Goal: Task Accomplishment & Management: Complete application form

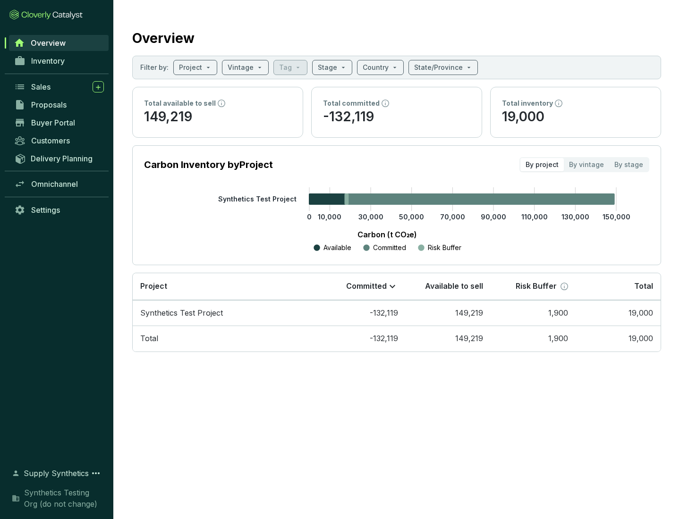
click at [59, 105] on span "Proposals" at bounding box center [48, 104] width 35 height 9
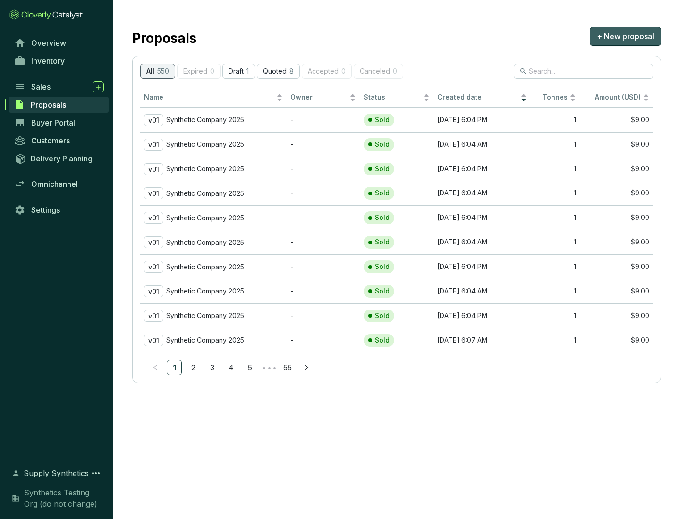
click at [625, 36] on span "+ New proposal" at bounding box center [625, 36] width 57 height 11
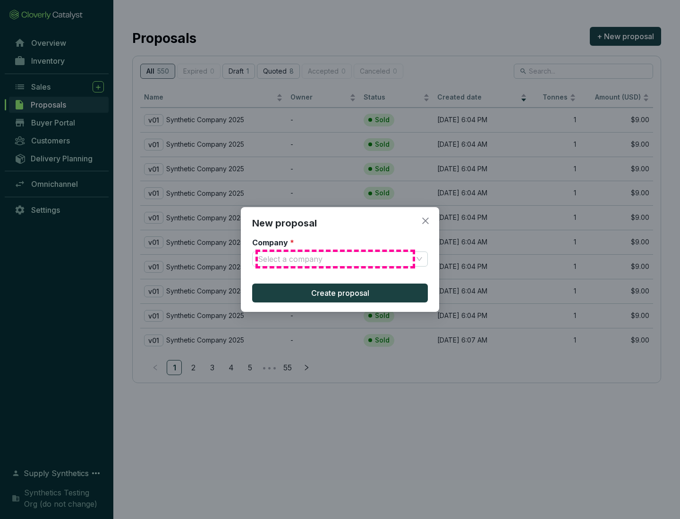
click at [335, 259] on input "Company *" at bounding box center [335, 259] width 155 height 14
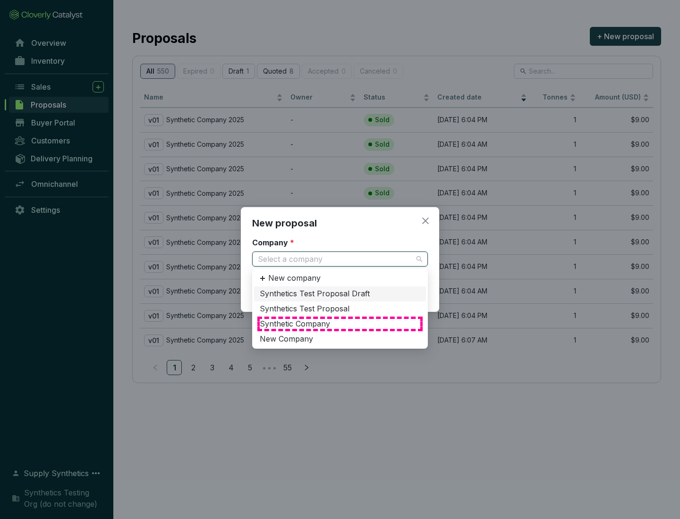
click at [340, 324] on div "Synthetic Company" at bounding box center [340, 324] width 161 height 10
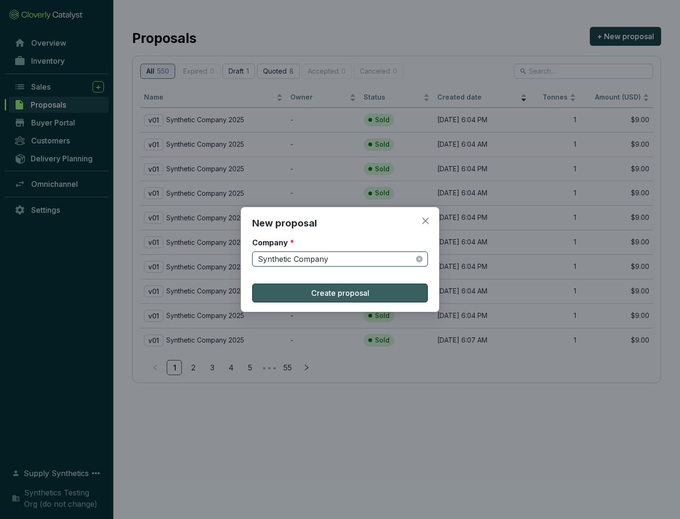
click at [340, 293] on span "Create proposal" at bounding box center [340, 293] width 58 height 11
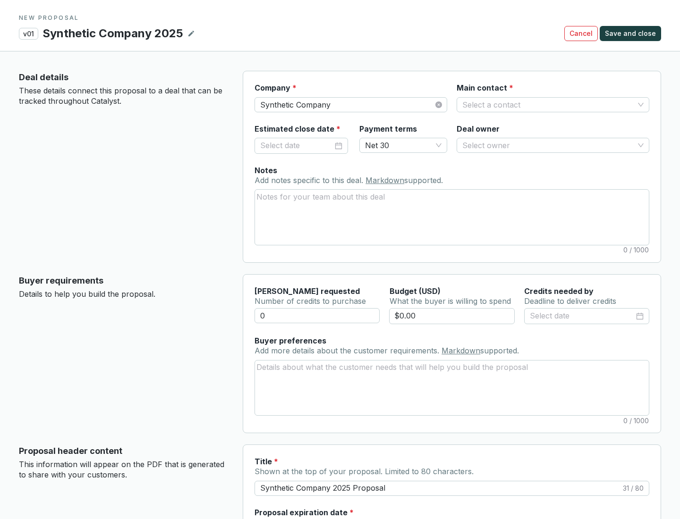
click at [548, 104] on input "Main contact *" at bounding box center [548, 105] width 172 height 14
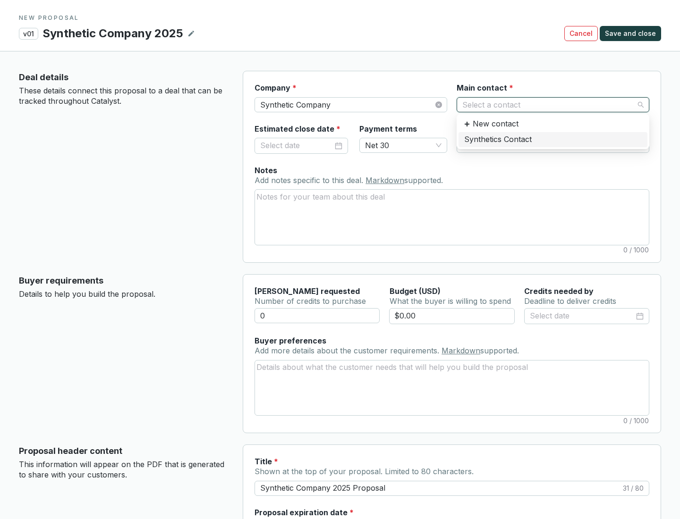
click at [552, 139] on div "Synthetics Contact" at bounding box center [553, 140] width 178 height 10
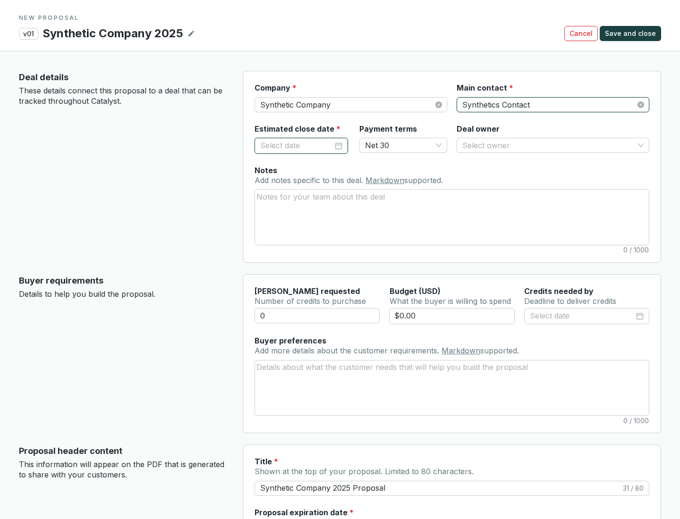
click at [297, 145] on input "Estimated close date *" at bounding box center [296, 146] width 73 height 12
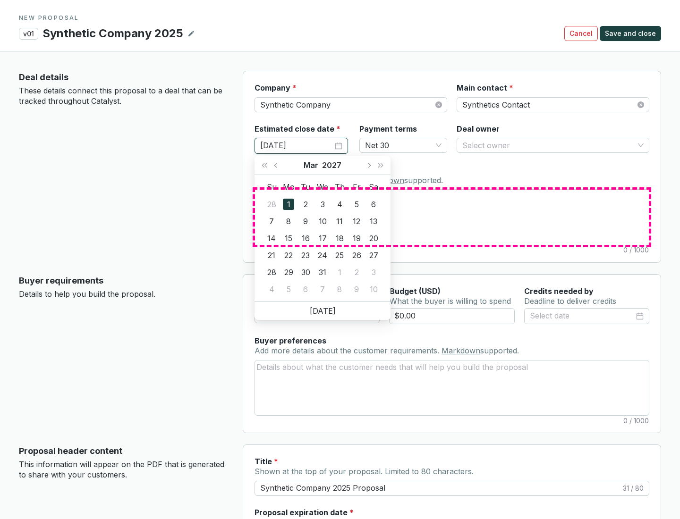
type input "[DATE]"
click at [452, 217] on textarea "Notes Add notes specific to this deal. Markdown supported." at bounding box center [452, 217] width 394 height 55
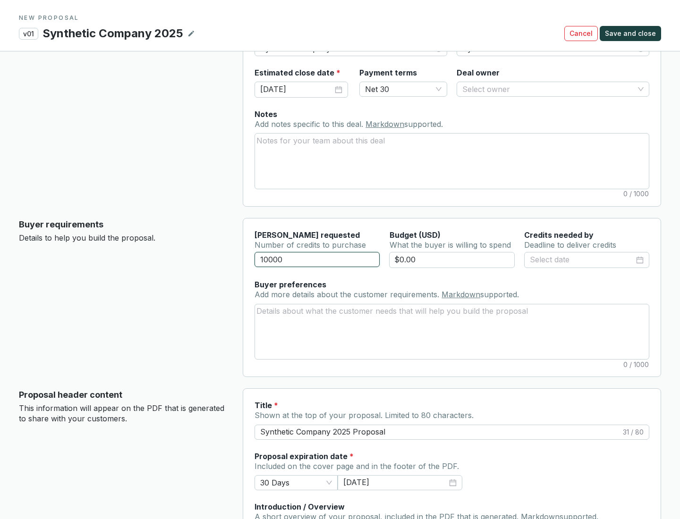
scroll to position [57, 0]
type input "10000"
type input "$0.00"
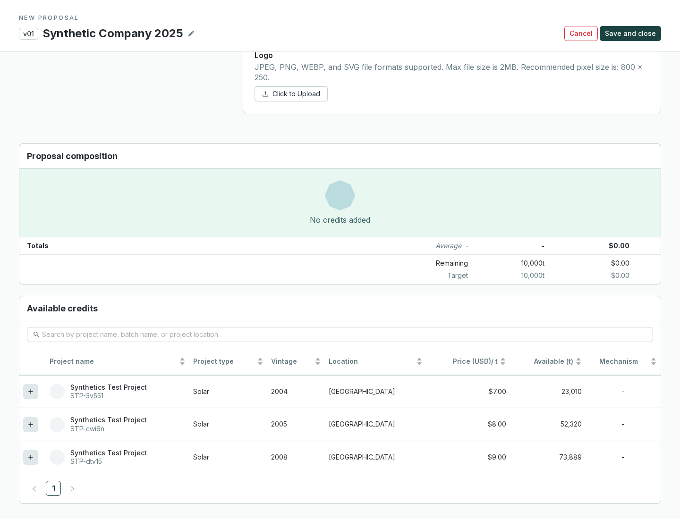
click at [31, 458] on icon at bounding box center [30, 457] width 4 height 4
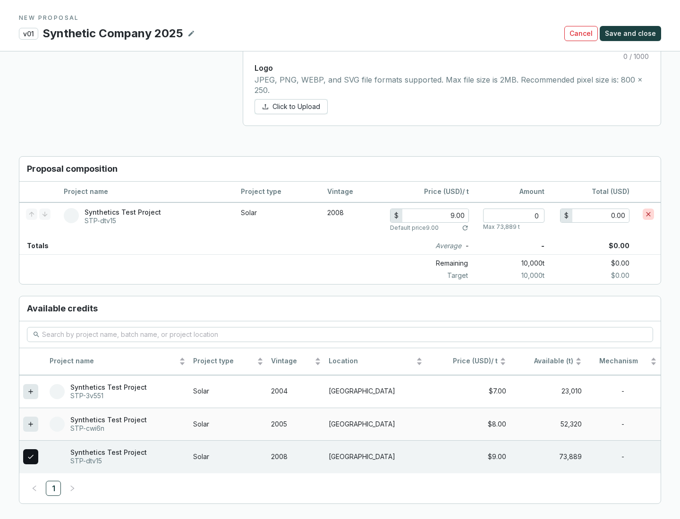
scroll to position [543, 0]
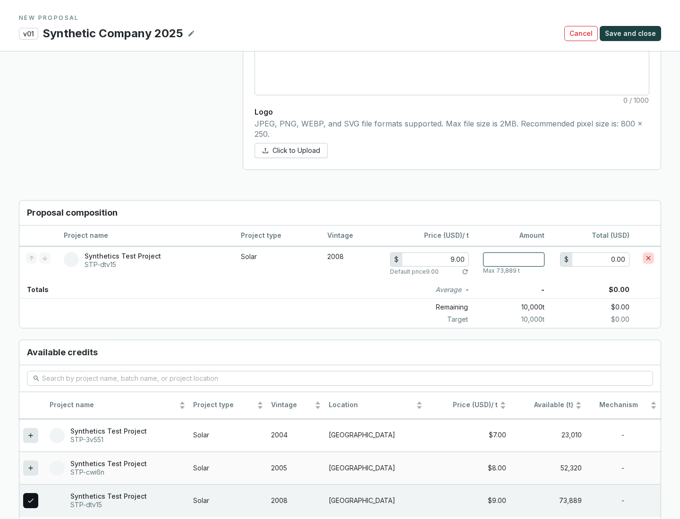
type input "1"
type input "9.00"
type input "1"
click at [632, 34] on span "Save and close" at bounding box center [630, 33] width 51 height 9
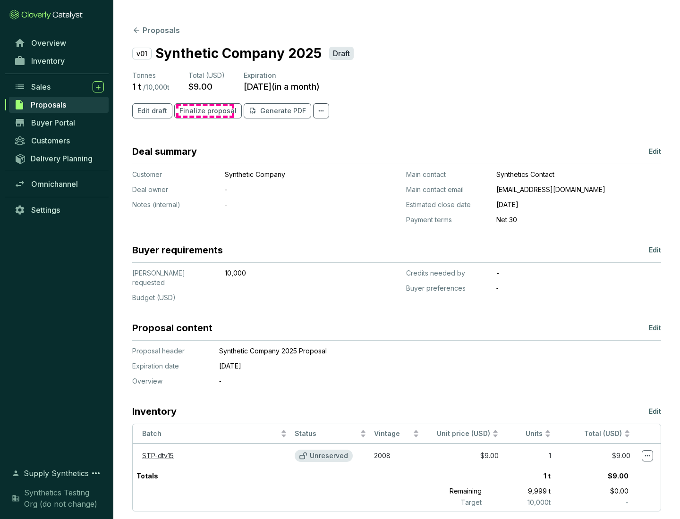
click at [205, 111] on span "Finalize proposal" at bounding box center [207, 110] width 57 height 9
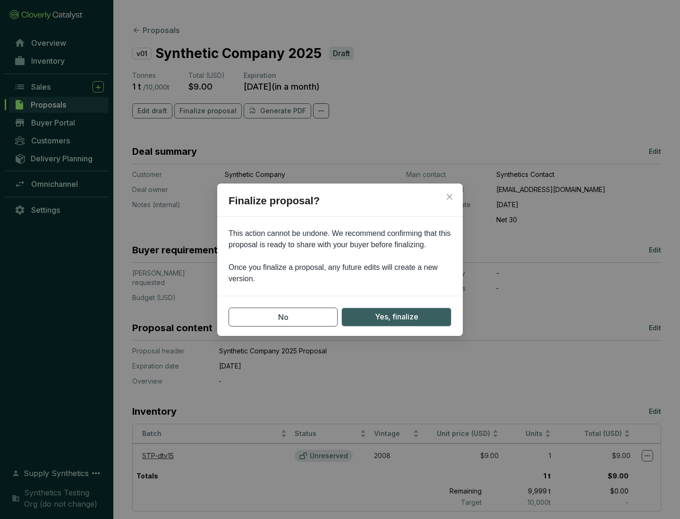
click at [396, 317] on span "Yes, finalize" at bounding box center [396, 317] width 43 height 12
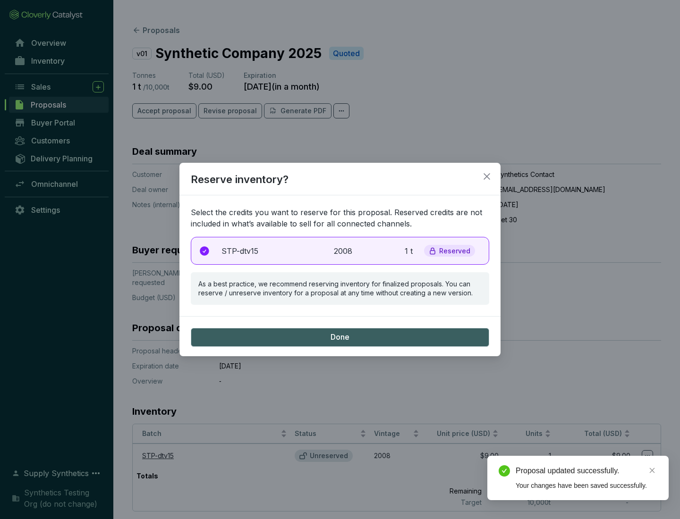
click at [340, 251] on p "2008" at bounding box center [344, 251] width 21 height 11
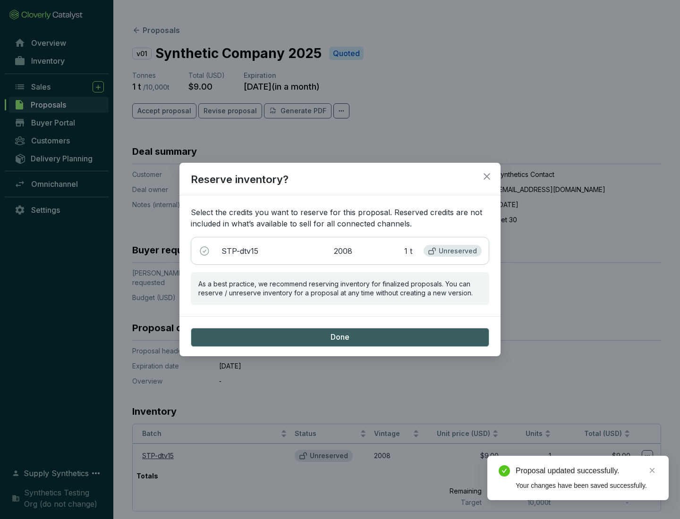
click at [340, 337] on span "Done" at bounding box center [340, 337] width 19 height 10
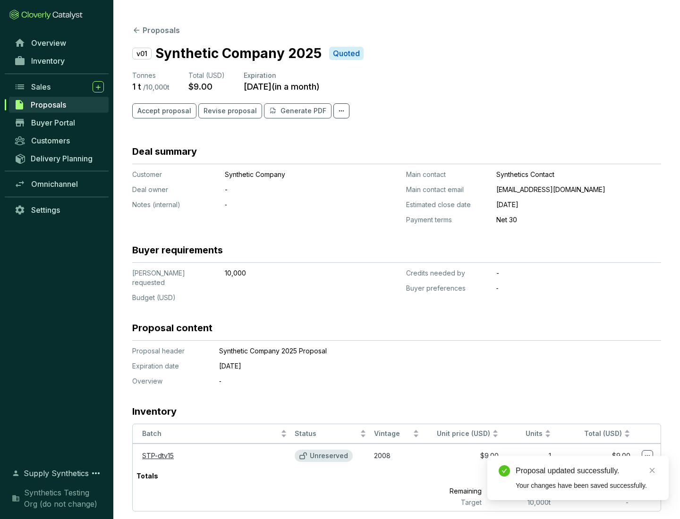
click at [586, 471] on div "Proposal updated successfully." at bounding box center [587, 471] width 142 height 11
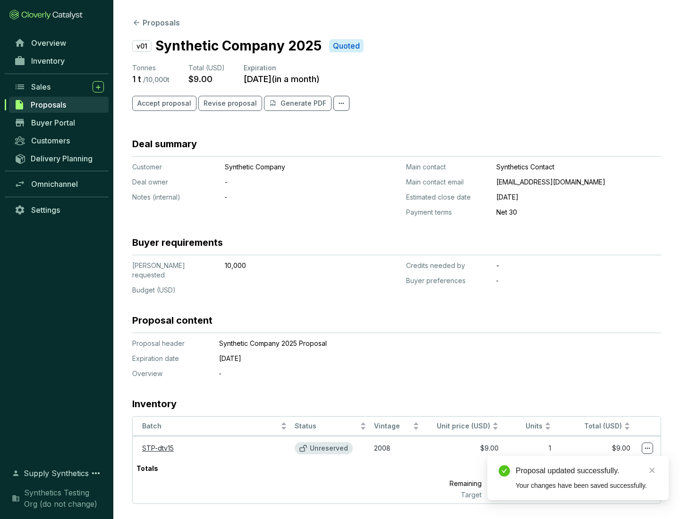
click at [647, 448] on icon at bounding box center [647, 448] width 5 height 1
click at [619, 460] on div "Proposal updated successfully. Your changes have been saved successfully." at bounding box center [577, 478] width 181 height 44
click at [586, 471] on div "Proposal updated successfully." at bounding box center [587, 471] width 142 height 11
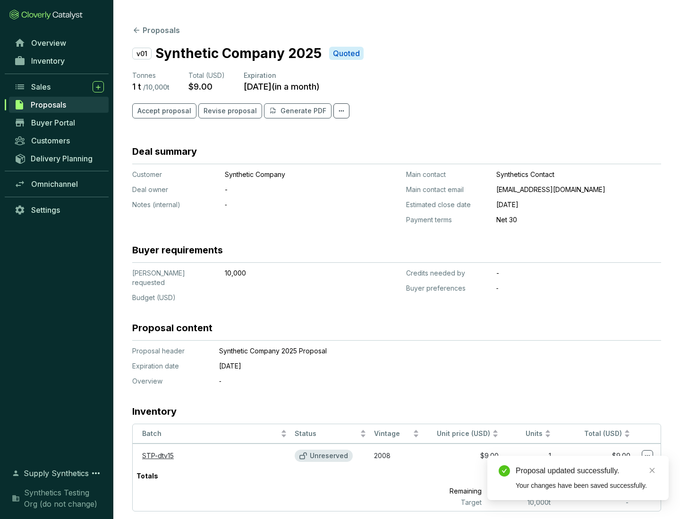
click at [163, 111] on span "Accept proposal" at bounding box center [164, 110] width 54 height 9
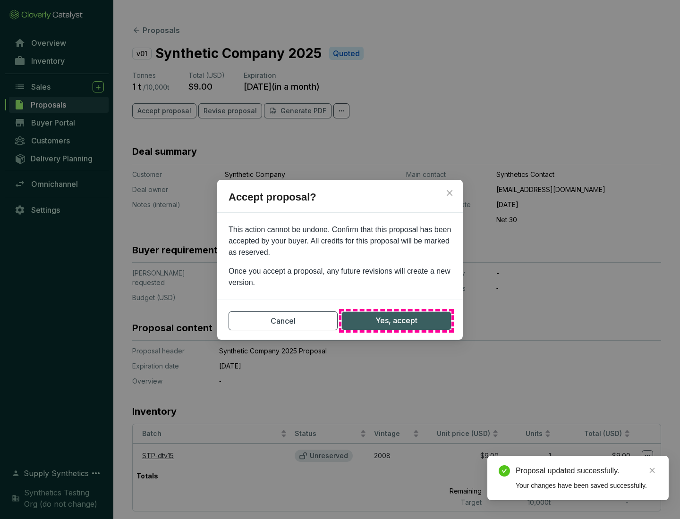
click at [396, 321] on span "Yes, accept" at bounding box center [396, 321] width 42 height 12
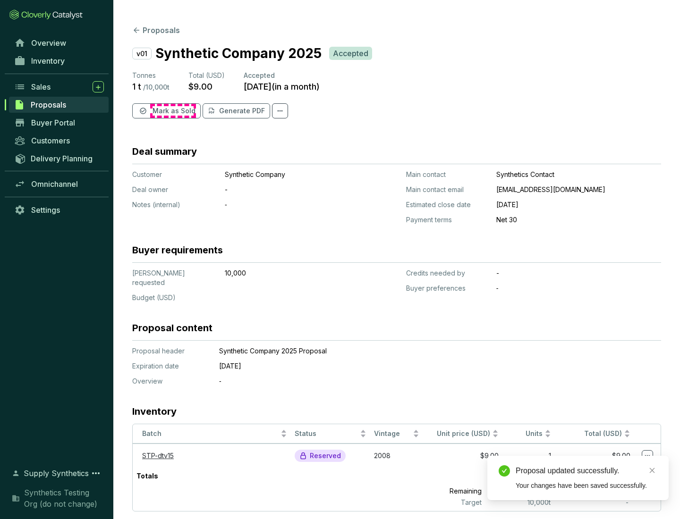
click at [173, 111] on span "Mark as Sold" at bounding box center [174, 110] width 43 height 9
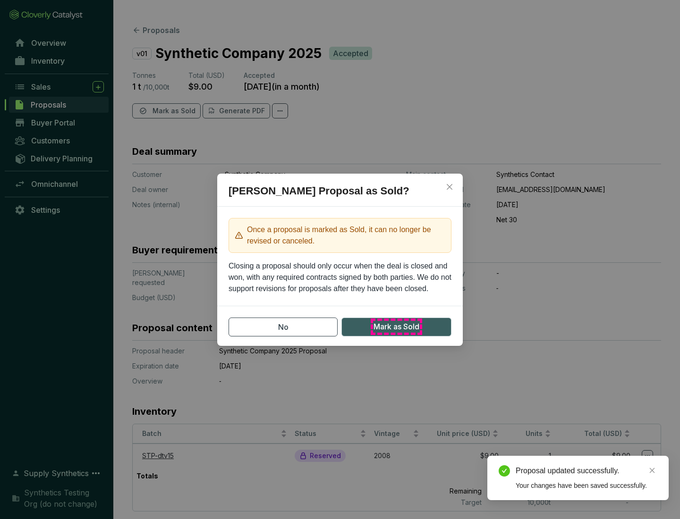
click at [396, 327] on span "Mark as Sold" at bounding box center [396, 327] width 46 height 12
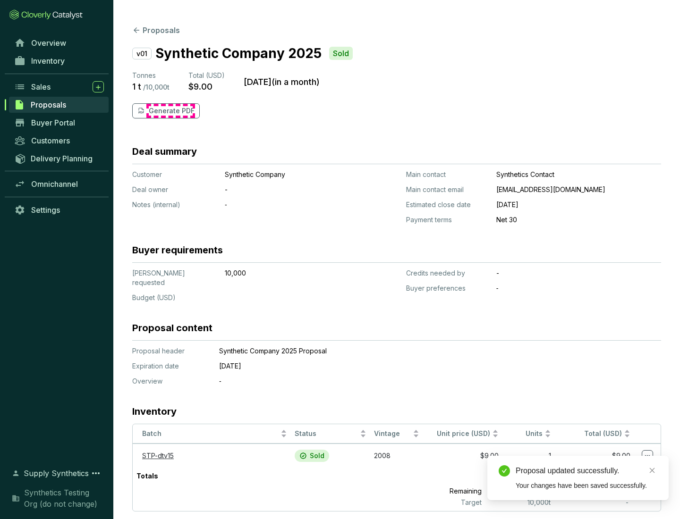
click at [170, 111] on p "Generate PDF" at bounding box center [172, 110] width 46 height 9
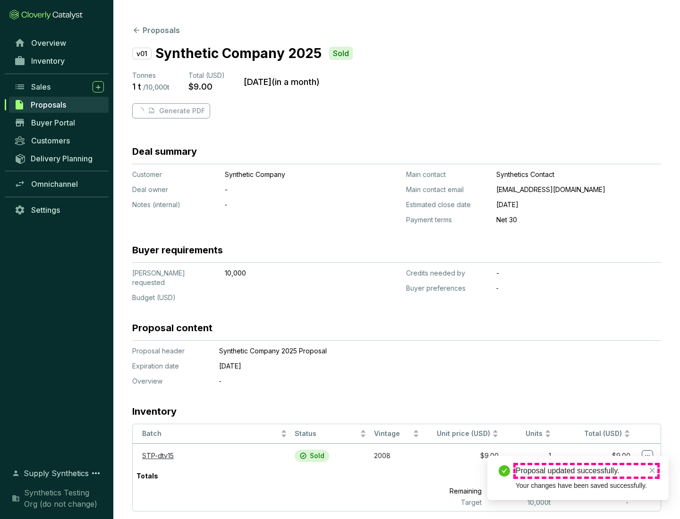
click at [586, 471] on div "Proposal updated successfully." at bounding box center [587, 471] width 142 height 11
